Goal: Task Accomplishment & Management: Use online tool/utility

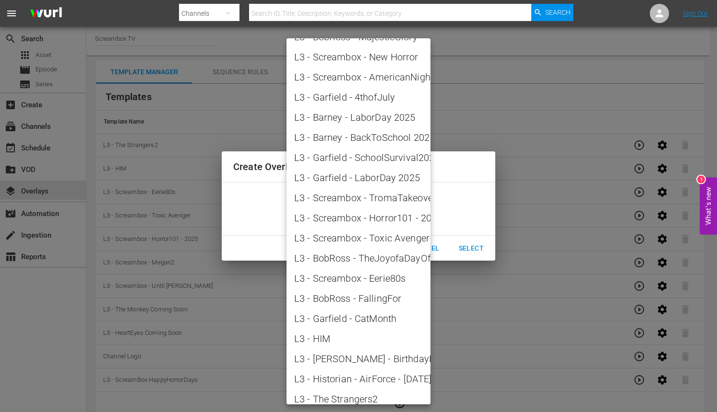
scroll to position [1112, 0]
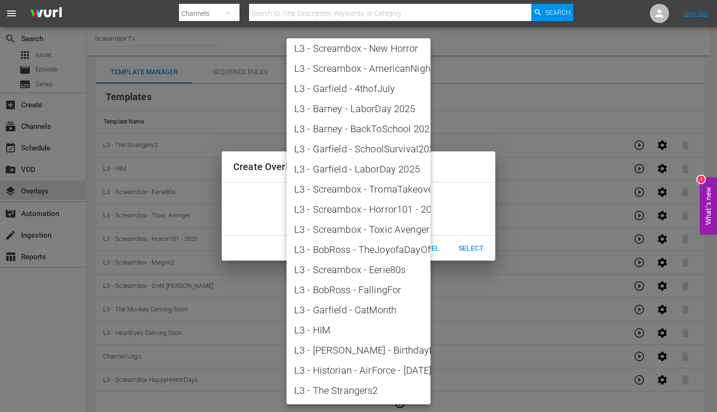
click at [448, 325] on div at bounding box center [358, 206] width 717 height 412
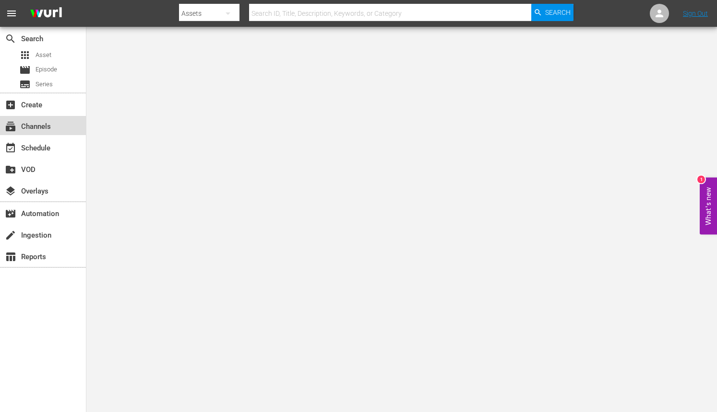
click at [38, 119] on div "subscriptions Channels" at bounding box center [43, 125] width 86 height 19
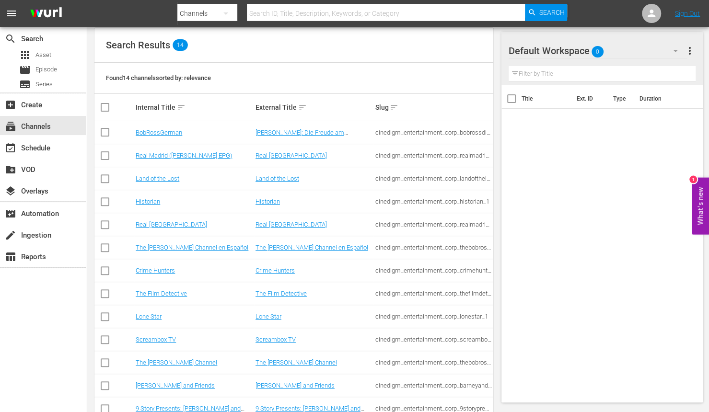
scroll to position [149, 0]
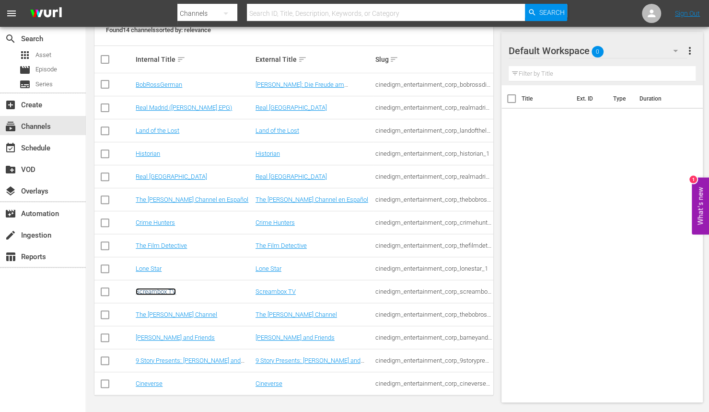
click at [153, 290] on link "Screambox TV" at bounding box center [156, 291] width 40 height 7
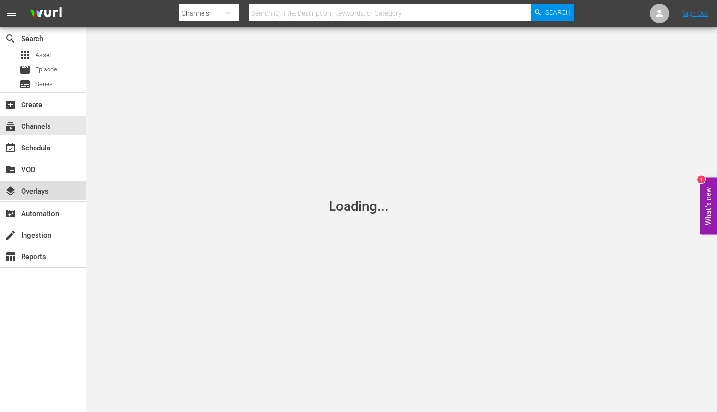
click at [37, 192] on div "layers Overlays" at bounding box center [27, 190] width 54 height 9
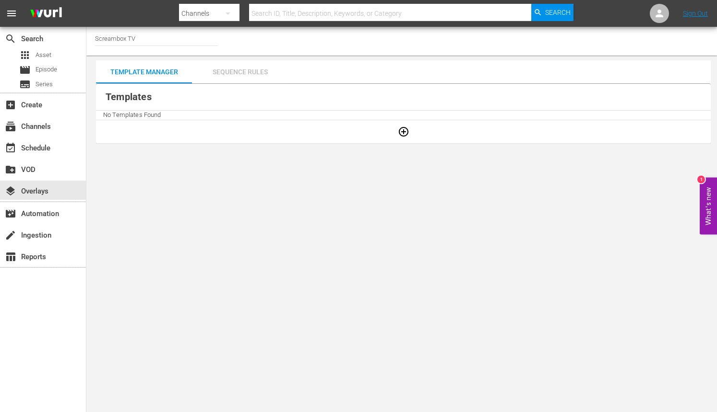
click at [265, 68] on div "Sequence Rules" at bounding box center [240, 71] width 96 height 23
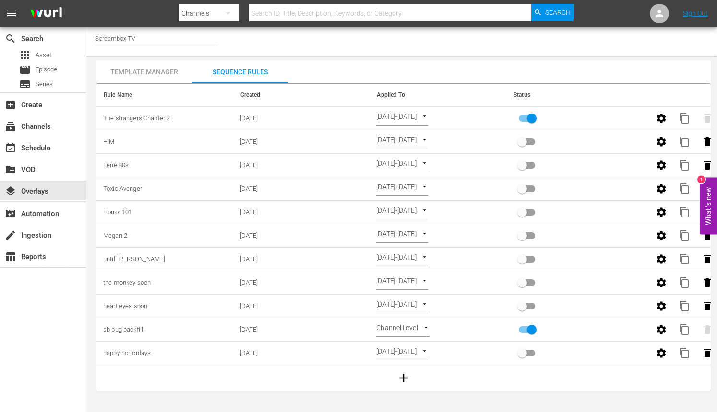
click at [163, 80] on div "Template Manager" at bounding box center [144, 71] width 96 height 23
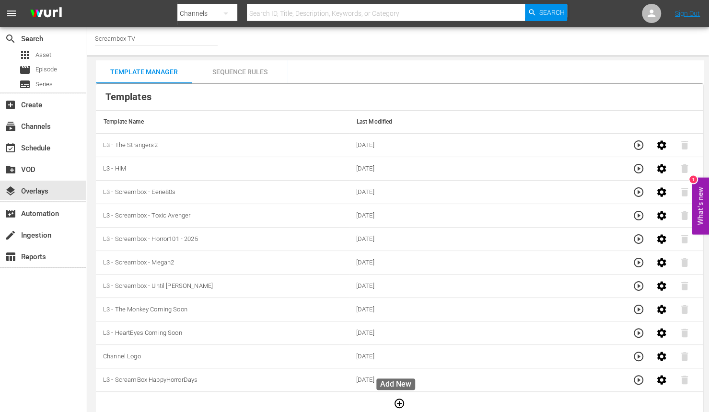
click at [394, 399] on icon "button" at bounding box center [400, 404] width 12 height 12
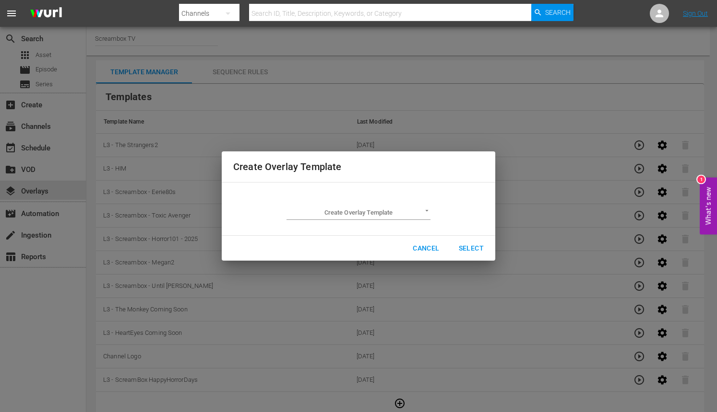
click at [426, 211] on body "menu Search By Channels Search ID, Title, Description, Keywords, or Category Se…" at bounding box center [358, 206] width 717 height 412
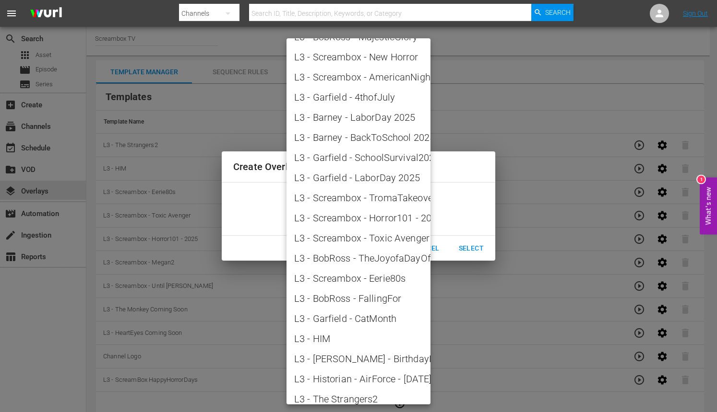
scroll to position [1112, 0]
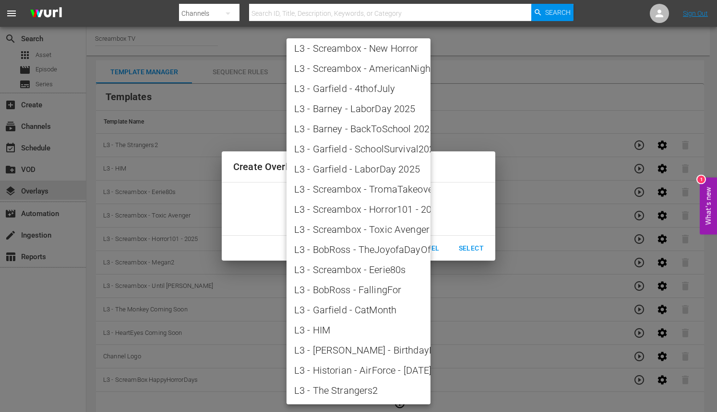
click at [536, 202] on div at bounding box center [358, 206] width 717 height 412
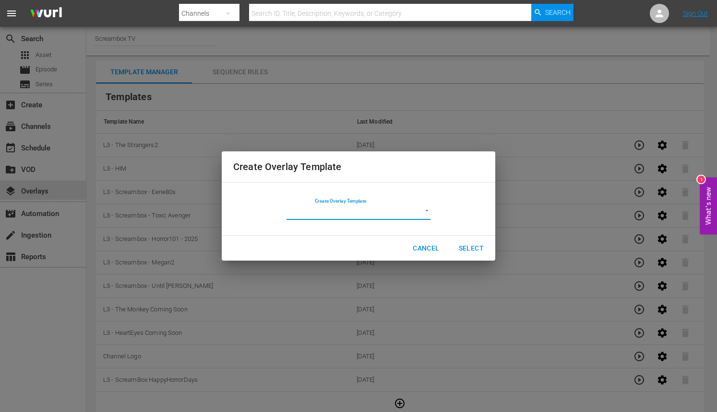
click at [438, 247] on span "Cancel" at bounding box center [425, 249] width 26 height 12
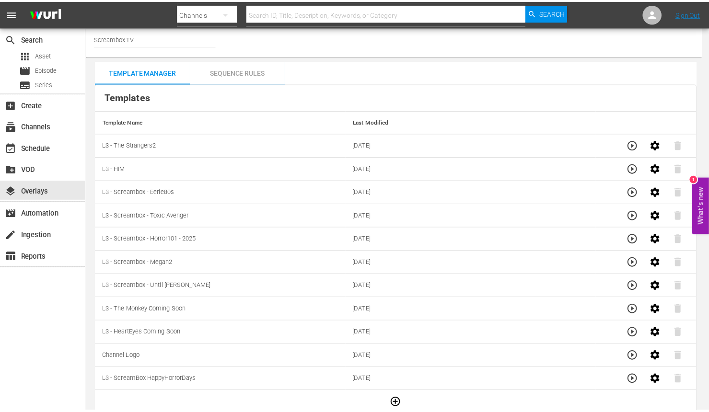
scroll to position [0, 0]
